Goal: Transaction & Acquisition: Purchase product/service

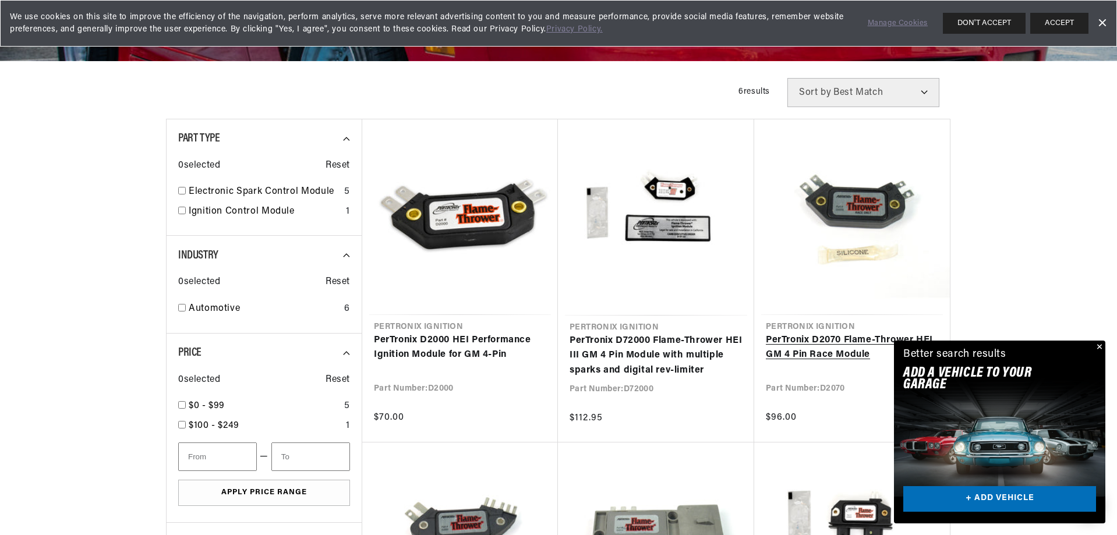
scroll to position [0, 435]
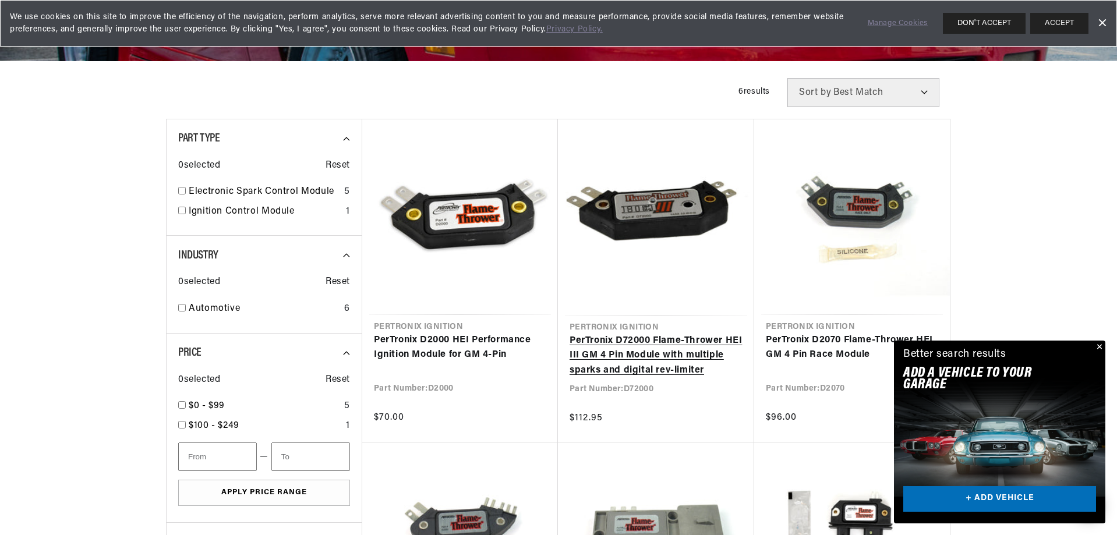
click at [644, 352] on link "PerTronix D72000 Flame-Thrower HEI III GM 4 Pin Module with multiple sparks and…" at bounding box center [655, 356] width 173 height 45
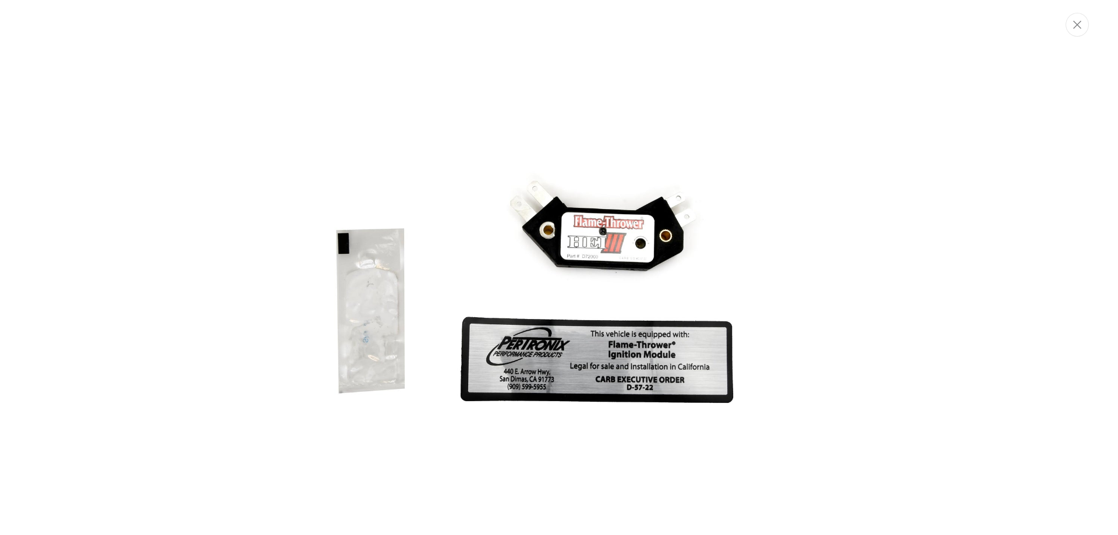
scroll to position [59, 0]
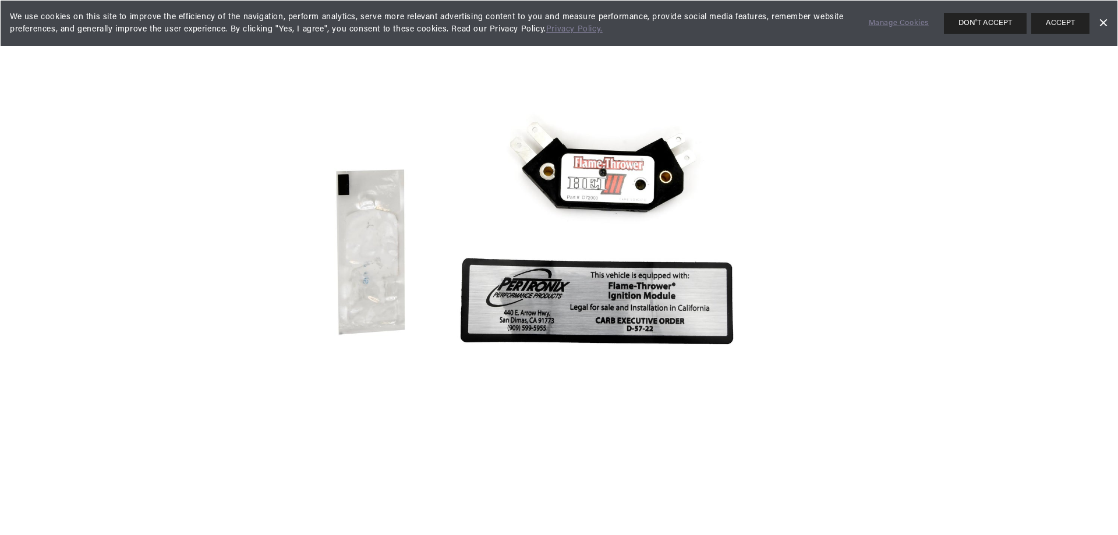
click at [590, 182] on img "Media gallery" at bounding box center [558, 267] width 629 height 629
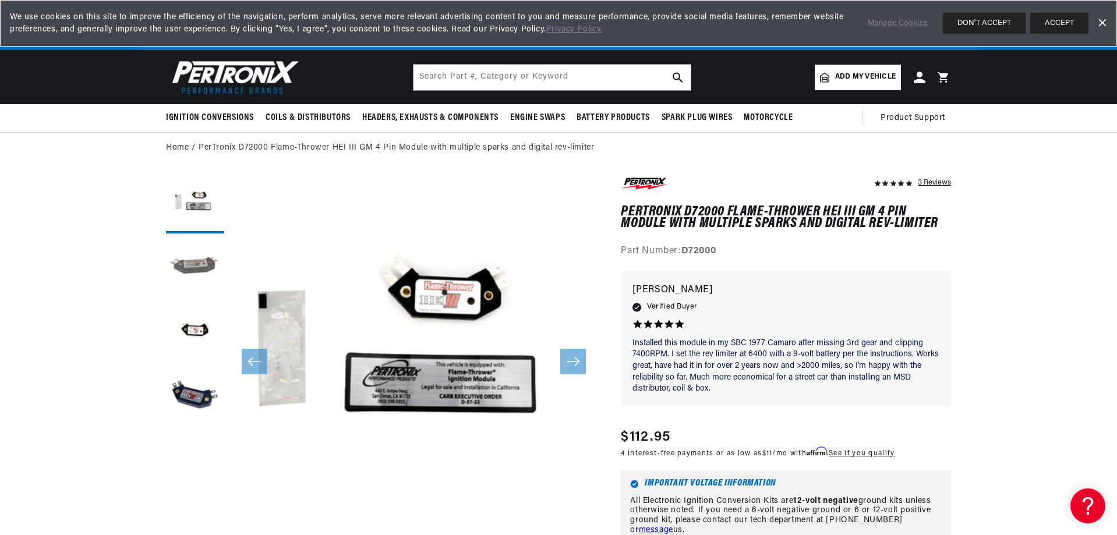
scroll to position [0, 435]
click at [211, 269] on button "Load image 2 in gallery view" at bounding box center [195, 268] width 58 height 58
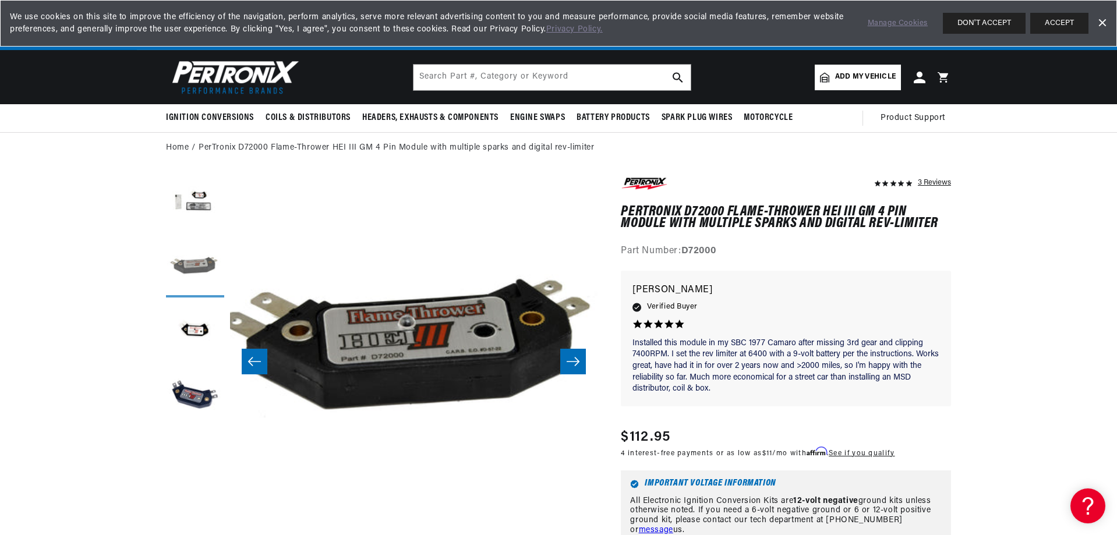
scroll to position [0, 367]
click at [201, 330] on button "Load image 3 in gallery view" at bounding box center [195, 332] width 58 height 58
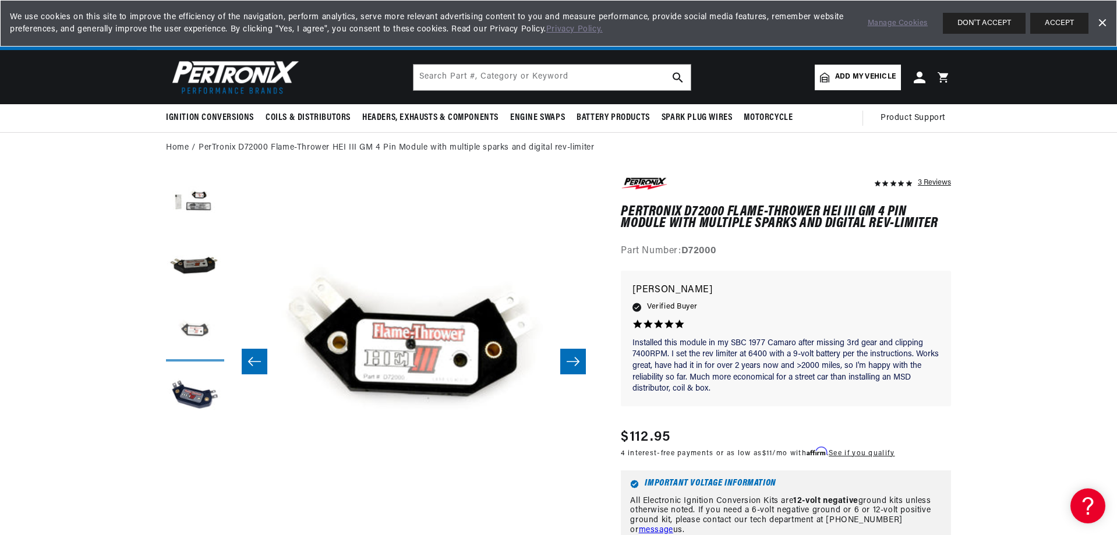
scroll to position [0, 0]
click at [206, 404] on button "Load image 4 in gallery view" at bounding box center [195, 396] width 58 height 58
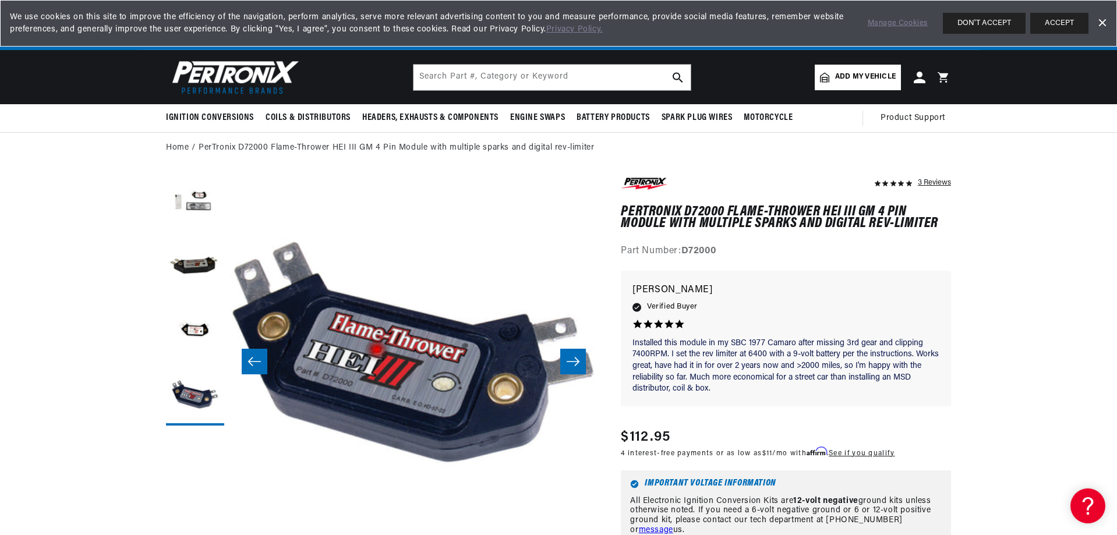
scroll to position [0, 435]
